Goal: Complete application form

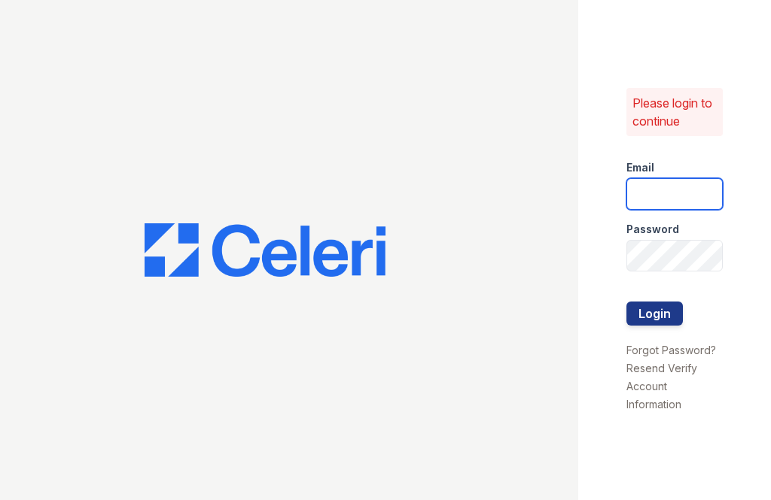
click at [646, 199] on input "email" at bounding box center [674, 194] width 96 height 32
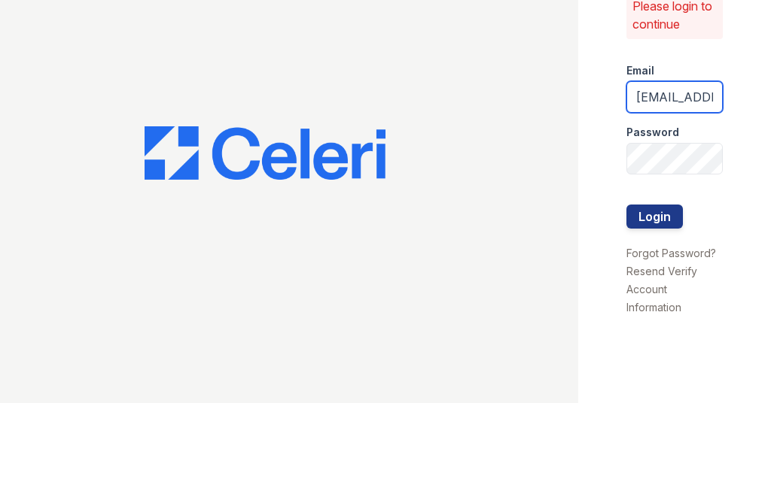
type input "[EMAIL_ADDRESS][DOMAIN_NAME]"
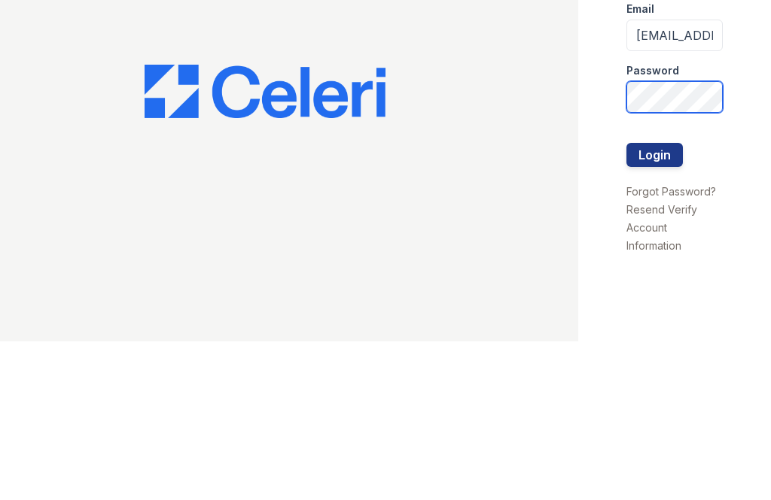
click at [654, 302] on button "Login" at bounding box center [654, 314] width 56 height 24
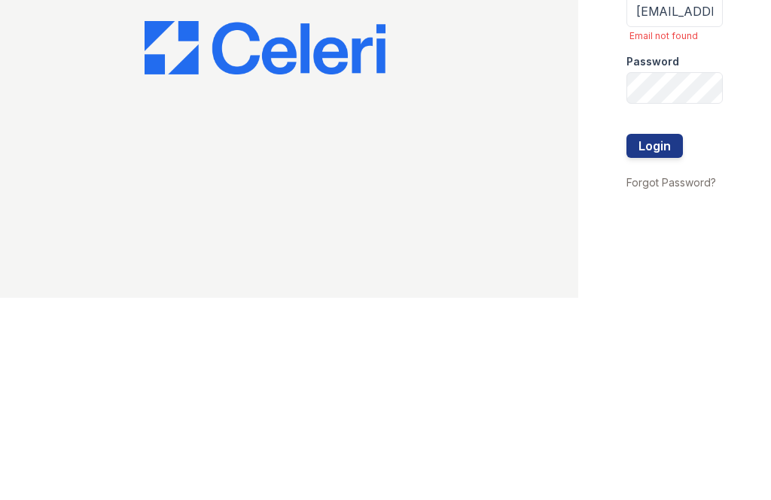
click at [661, 336] on button "Login" at bounding box center [654, 348] width 56 height 24
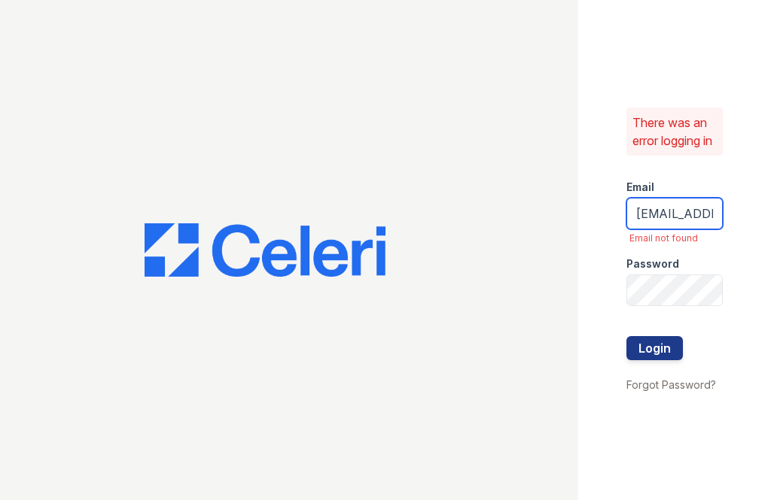
click at [678, 226] on input "[EMAIL_ADDRESS][DOMAIN_NAME]" at bounding box center [674, 214] width 96 height 32
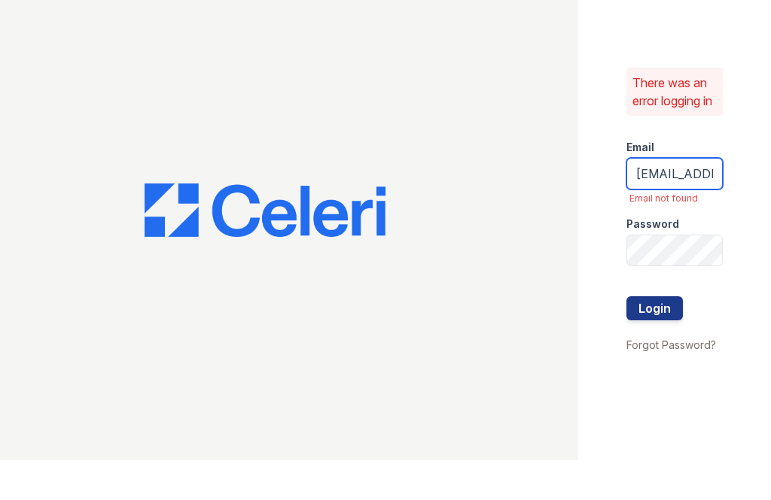
click at [711, 198] on input "[EMAIL_ADDRESS][DOMAIN_NAME]" at bounding box center [674, 214] width 96 height 32
type input "[EMAIL_ADDRESS][DOMAIN_NAME]"
click at [743, 131] on div "There was an error logging in Email areid@trinity-pm.com Email not found Passwo…" at bounding box center [674, 250] width 193 height 500
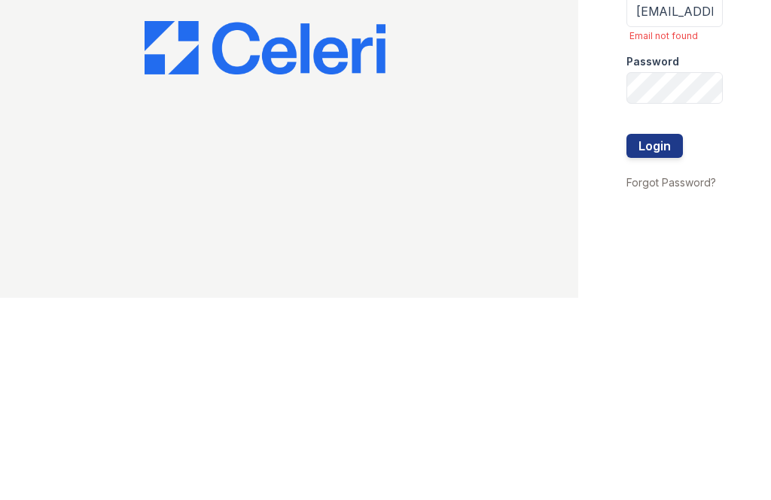
click at [667, 336] on button "Login" at bounding box center [654, 348] width 56 height 24
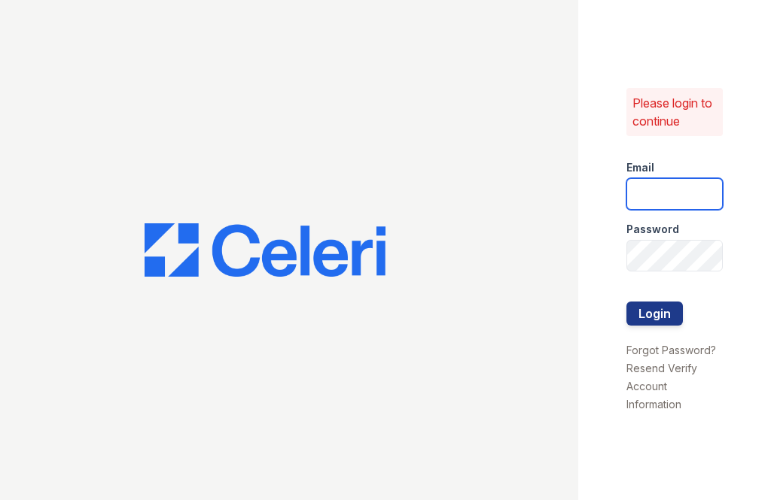
click at [672, 202] on input "email" at bounding box center [674, 194] width 96 height 32
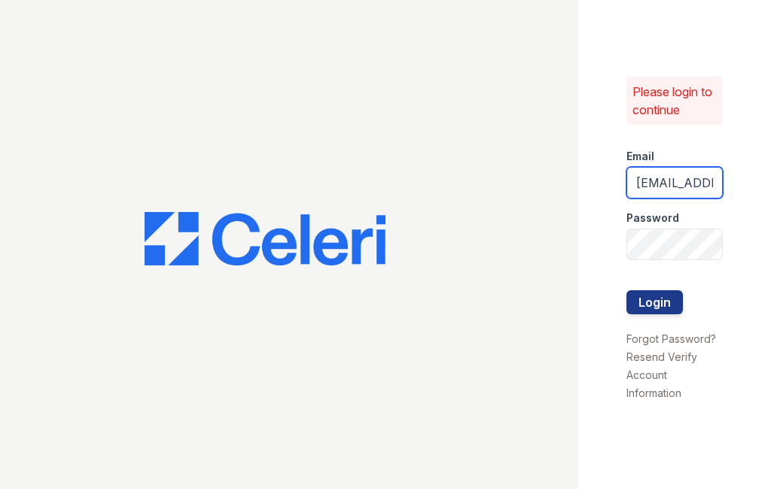
type input "areid@trinity-pm.com"
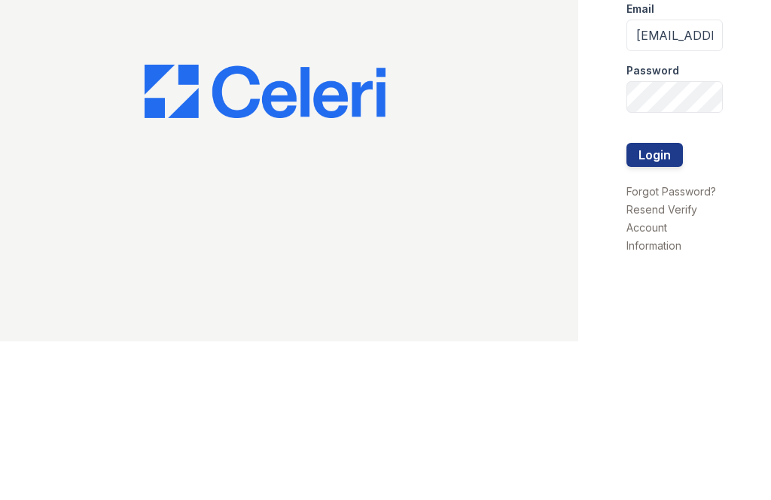
click at [661, 302] on button "Login" at bounding box center [654, 314] width 56 height 24
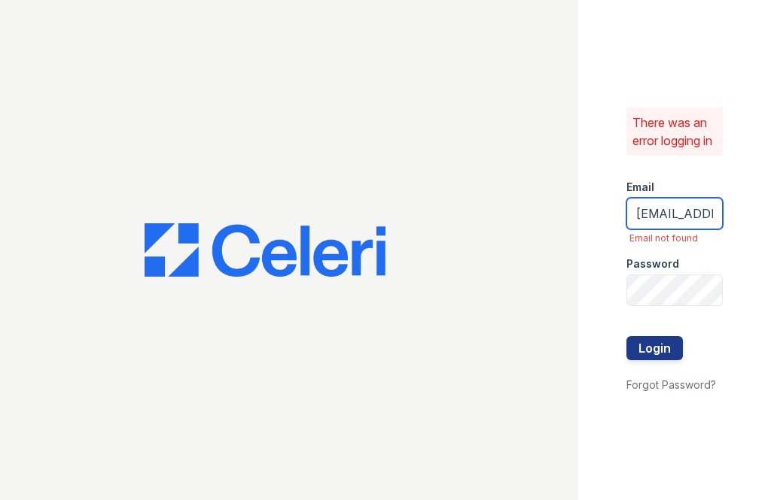
click at [716, 228] on input "areid@trinity-pm.com" at bounding box center [674, 214] width 96 height 32
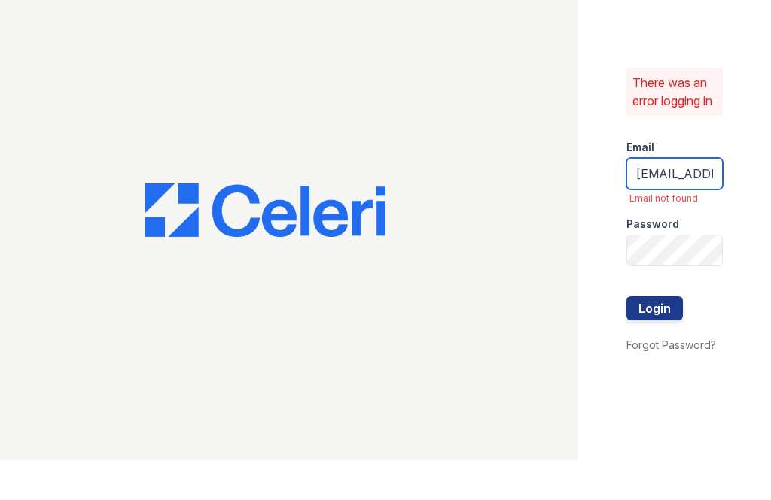
click at [669, 198] on input "areid@trinity-pm.com" at bounding box center [674, 214] width 96 height 32
type input "[EMAIL_ADDRESS][DOMAIN_NAME]"
click at [449, 103] on div at bounding box center [289, 250] width 578 height 500
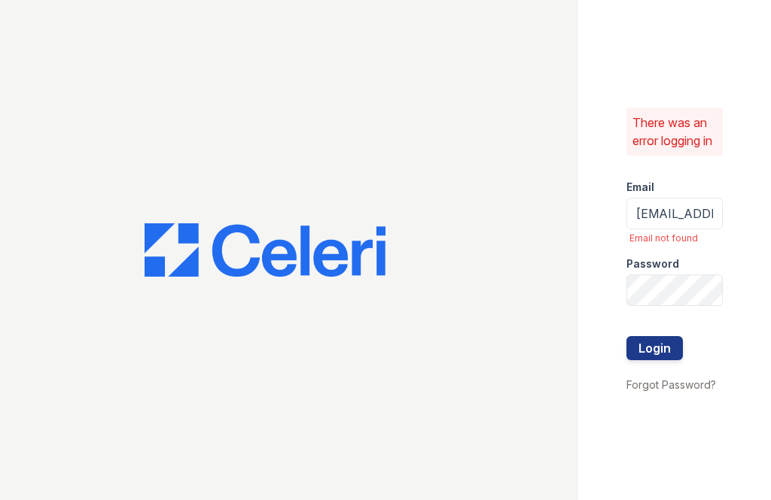
click at [671, 360] on button "Login" at bounding box center [654, 348] width 56 height 24
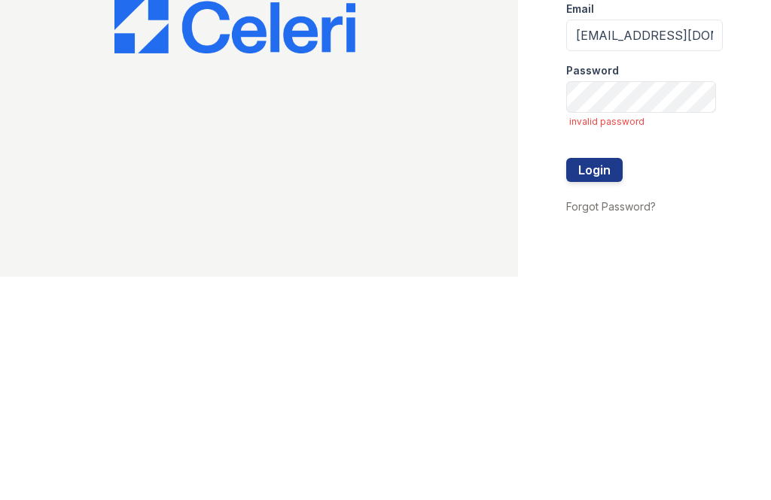
click at [614, 381] on button "Login" at bounding box center [594, 393] width 56 height 24
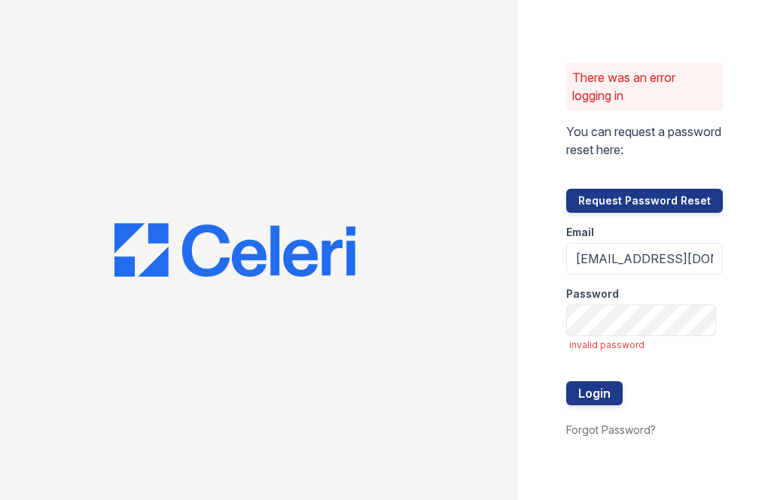
click at [615, 393] on button "Login" at bounding box center [594, 393] width 56 height 24
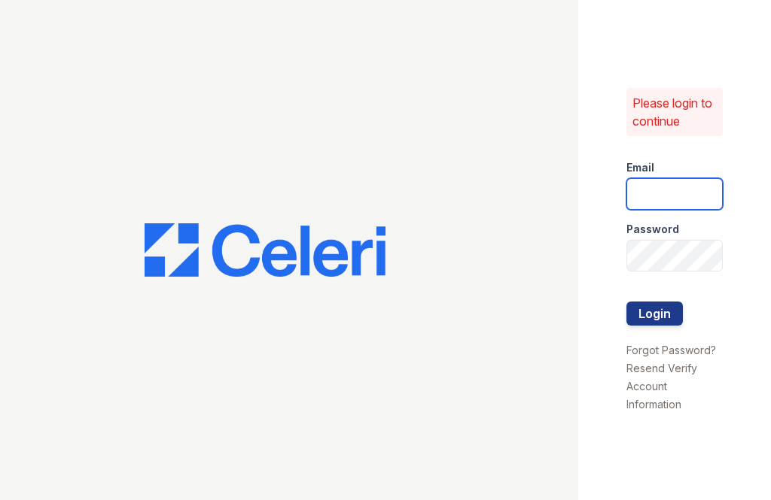
click at [658, 196] on input "email" at bounding box center [674, 194] width 96 height 32
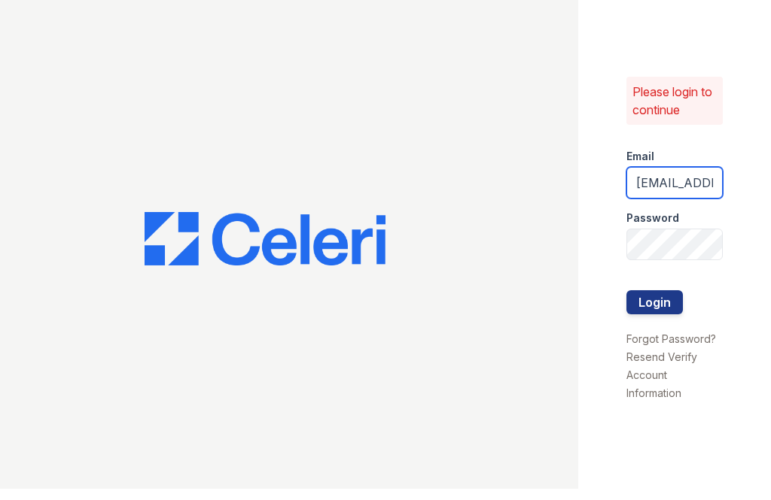
type input "[EMAIL_ADDRESS][DOMAIN_NAME]"
click at [305, 108] on div at bounding box center [289, 250] width 578 height 500
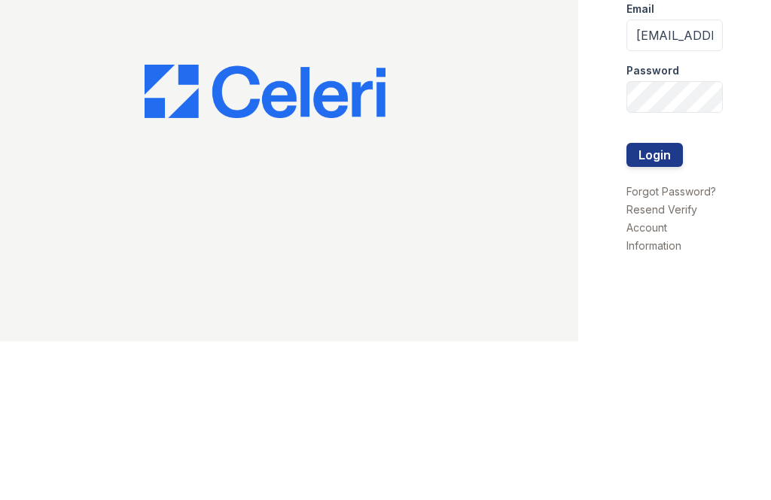
click at [665, 302] on button "Login" at bounding box center [654, 314] width 56 height 24
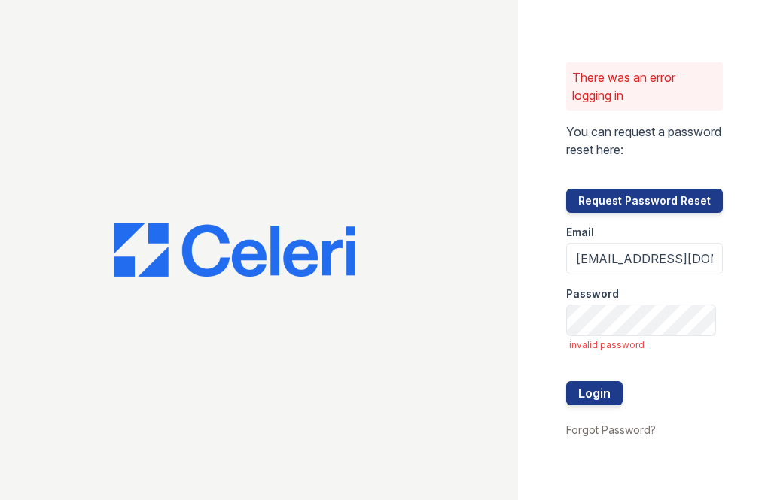
click at [622, 389] on button "Login" at bounding box center [594, 393] width 56 height 24
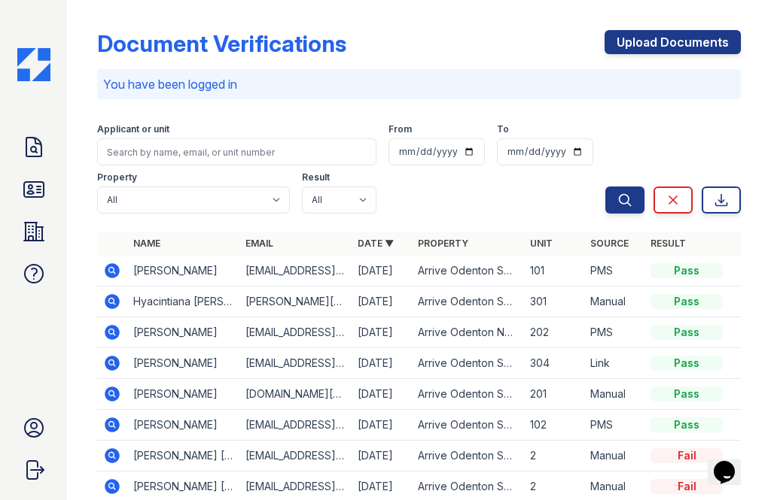
click at [643, 46] on link "Upload Documents" at bounding box center [672, 42] width 136 height 24
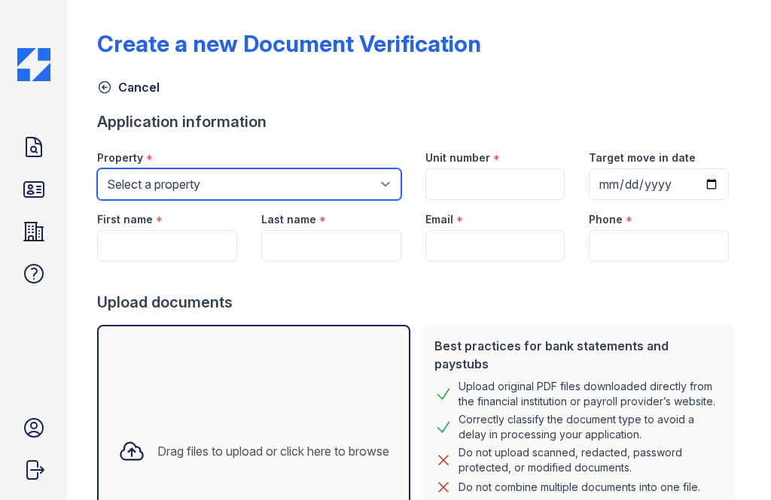
click at [268, 184] on select "Select a property Arrive Odenton Apartment Collection Arrive Odenton North Arri…" at bounding box center [249, 185] width 304 height 32
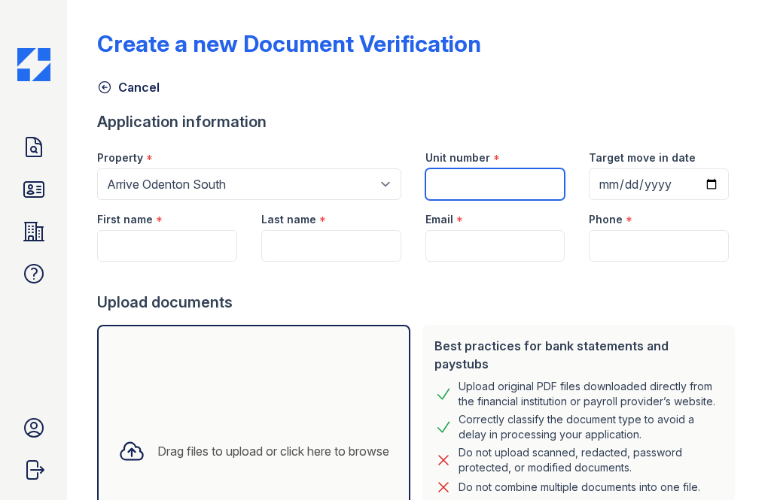
click at [451, 187] on input "Unit number" at bounding box center [495, 185] width 140 height 32
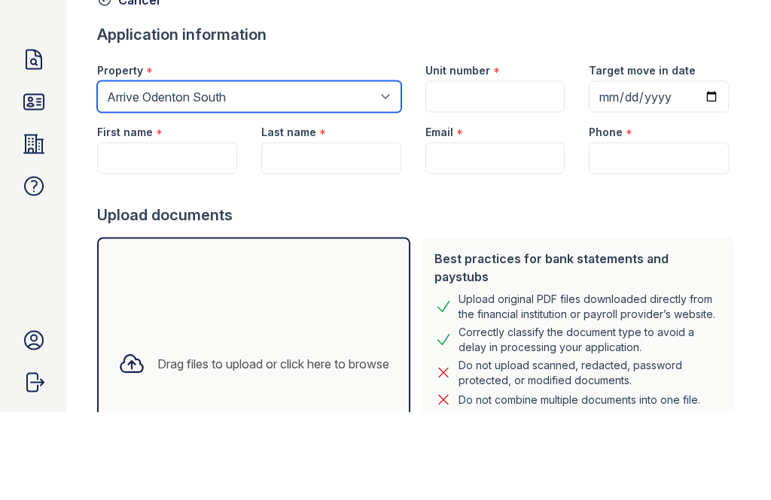
click at [334, 169] on select "Select a property Arrive Odenton Apartment Collection Arrive Odenton North Arri…" at bounding box center [249, 185] width 304 height 32
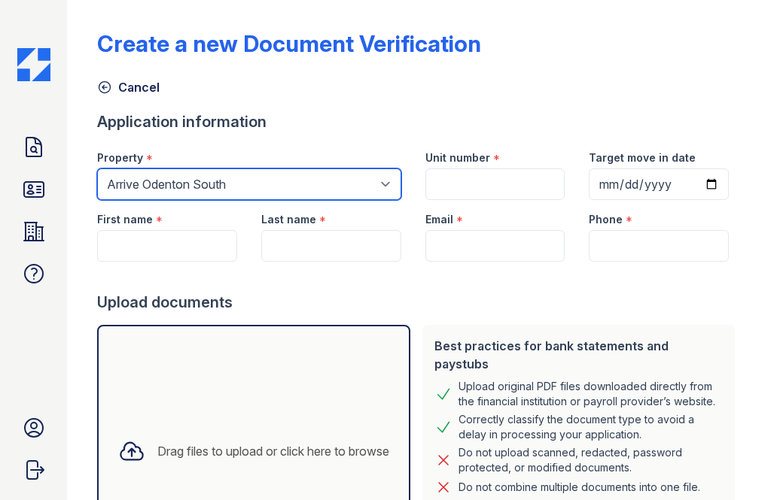
select select "1817"
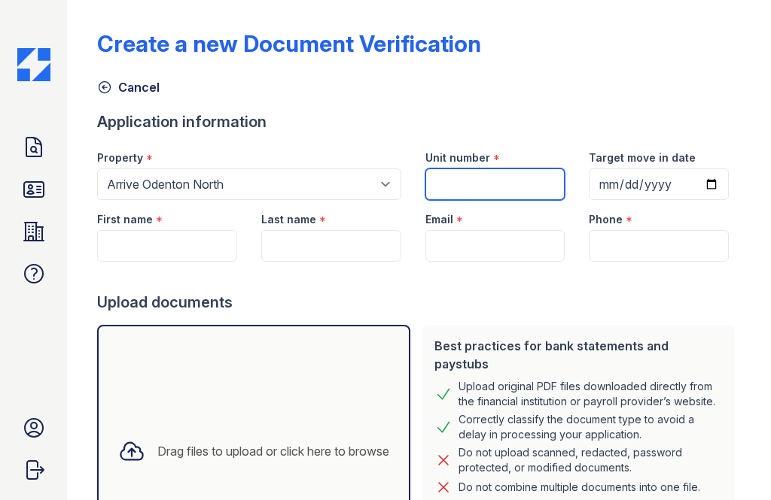
click at [454, 199] on input "Unit number" at bounding box center [495, 185] width 140 height 32
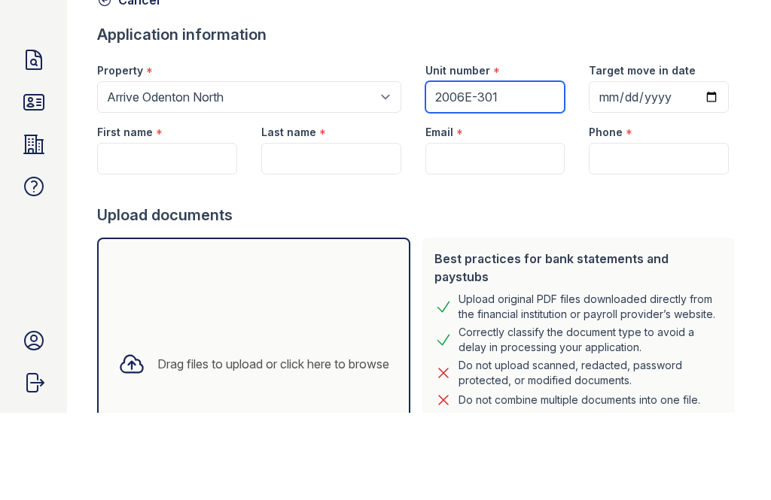
type input "2006E-301"
click at [622, 169] on input "Target move in date" at bounding box center [658, 185] width 140 height 32
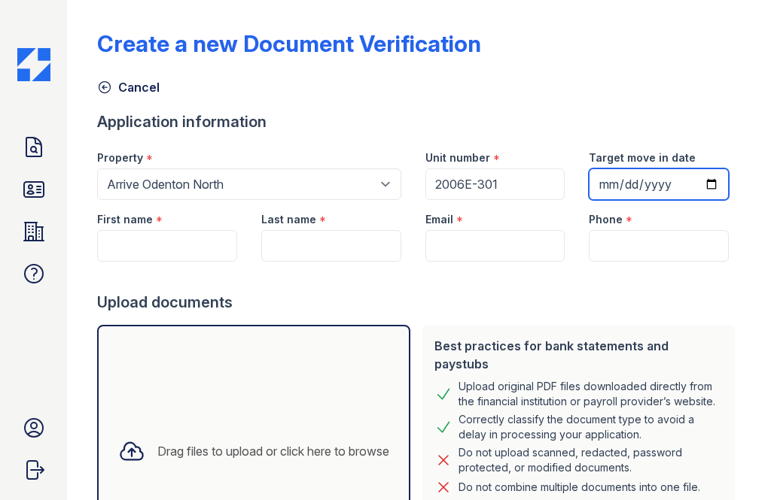
type input "2025-10-01"
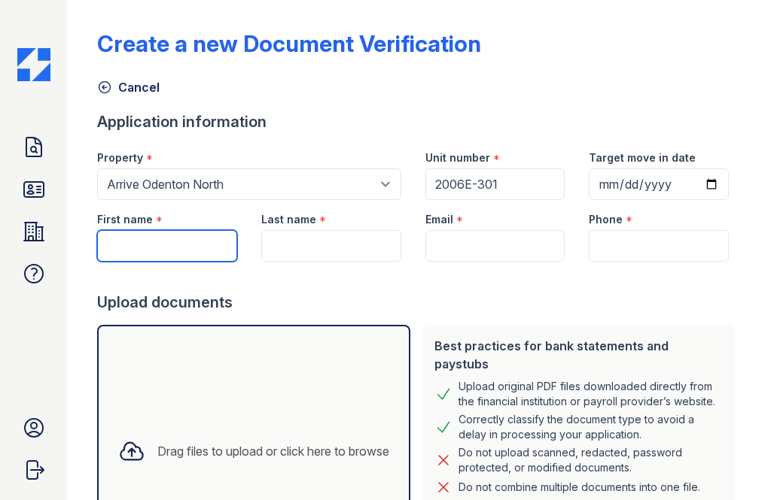
click at [120, 247] on input "First name" at bounding box center [167, 246] width 140 height 32
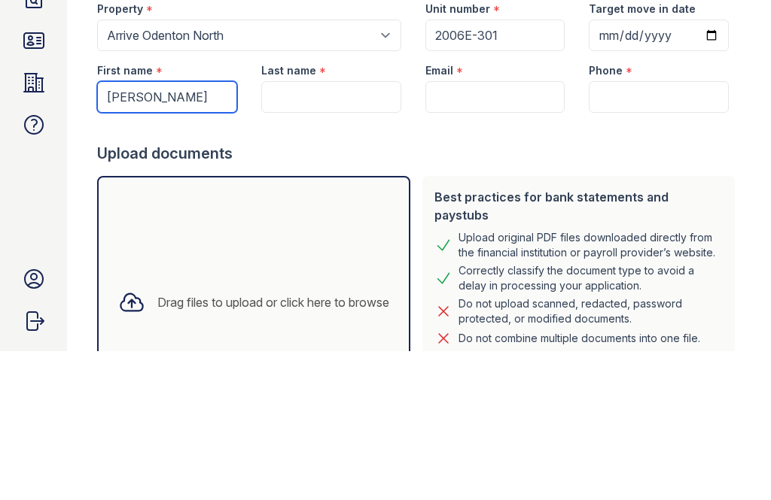
type input "Dung"
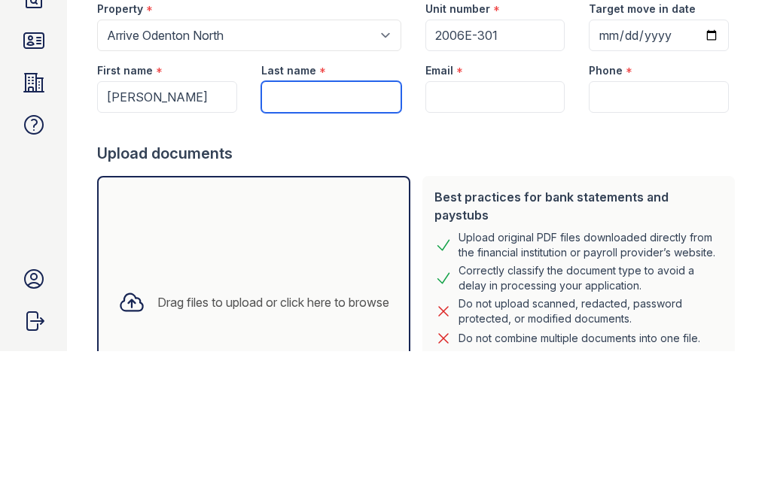
click at [296, 230] on input "Last name" at bounding box center [331, 246] width 140 height 32
type input "Nhan"
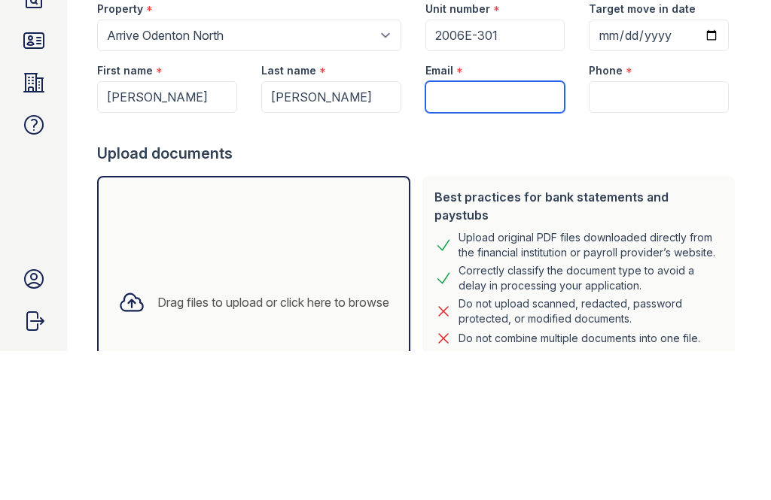
click at [455, 230] on input "Email" at bounding box center [495, 246] width 140 height 32
type input "d"
type input "ndonny01@gmail.com"
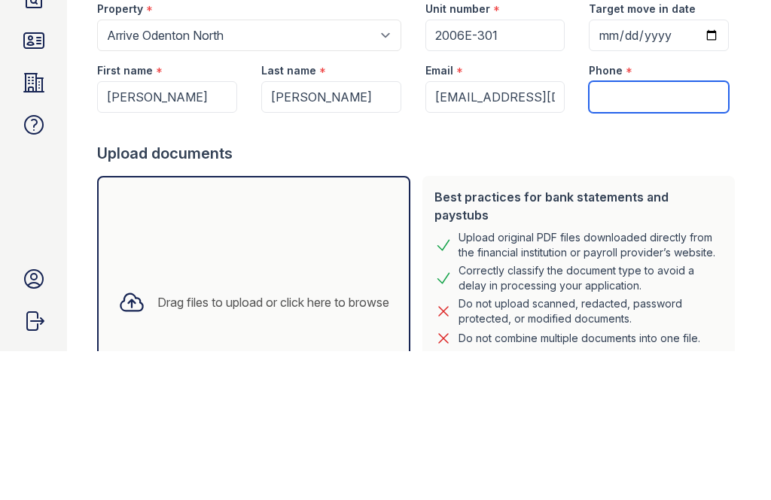
click at [610, 230] on input "Phone" at bounding box center [658, 246] width 140 height 32
type input "4433639545"
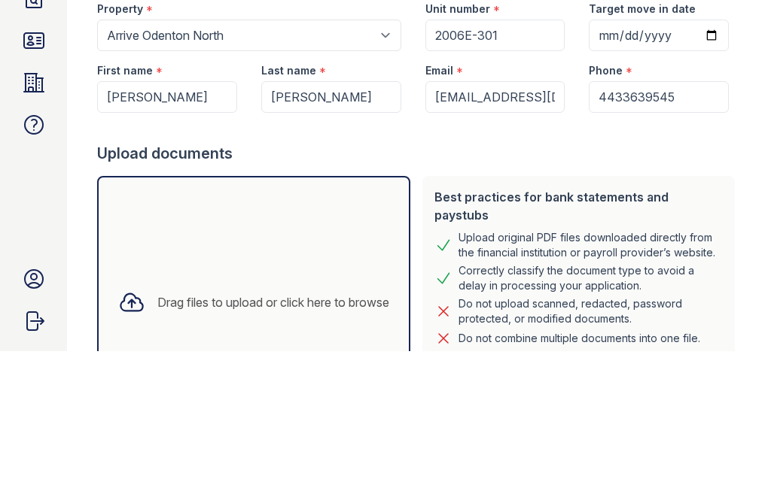
click at [478, 292] on div "Upload documents" at bounding box center [418, 302] width 643 height 21
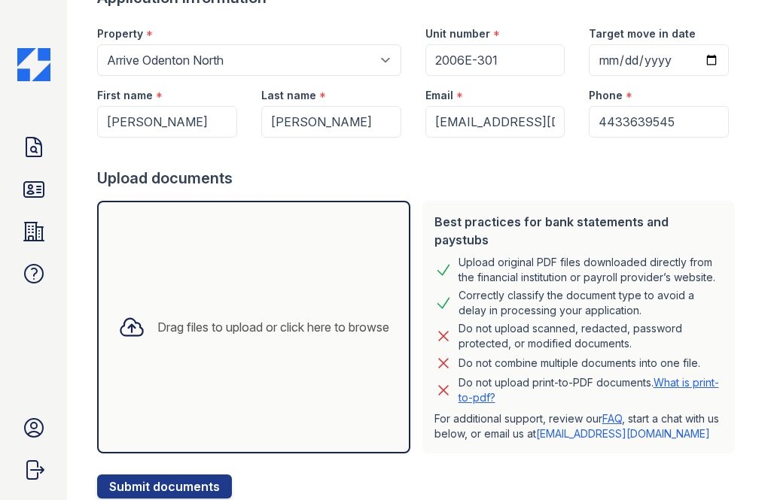
scroll to position [139, 0]
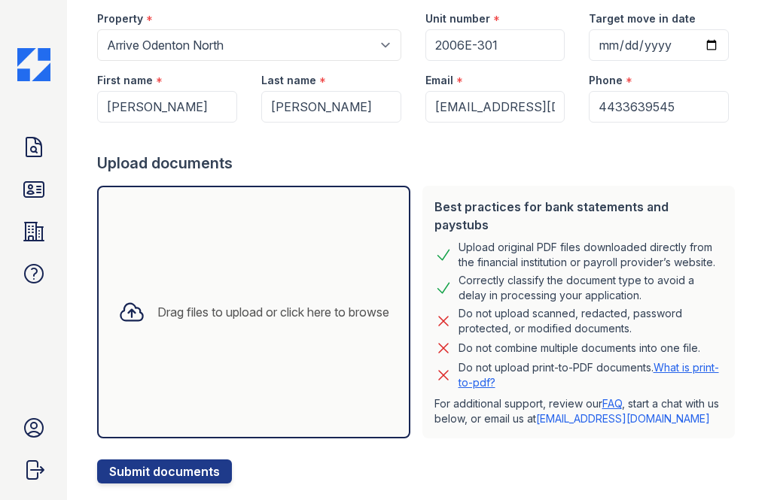
click at [259, 314] on div "Drag files to upload or click here to browse" at bounding box center [253, 312] width 295 height 51
click at [204, 310] on div "Drag files to upload or click here to browse" at bounding box center [273, 312] width 232 height 18
